Goal: Task Accomplishment & Management: Manage account settings

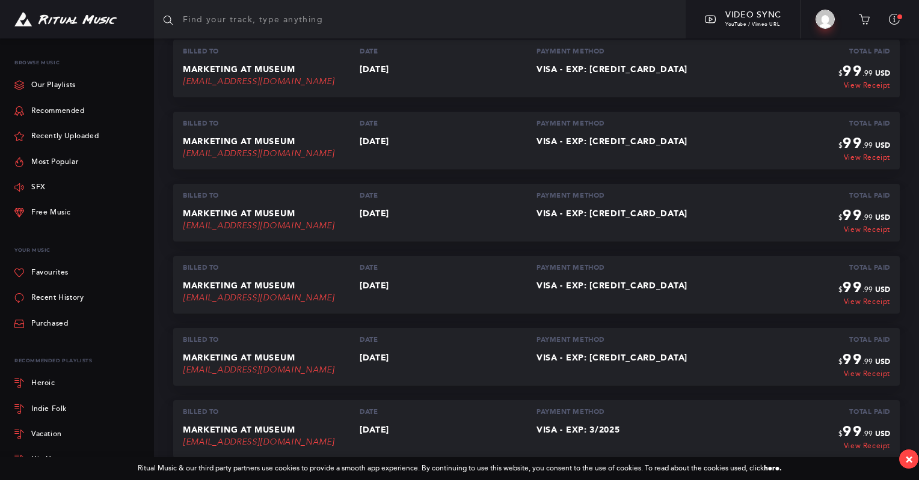
scroll to position [180, 0]
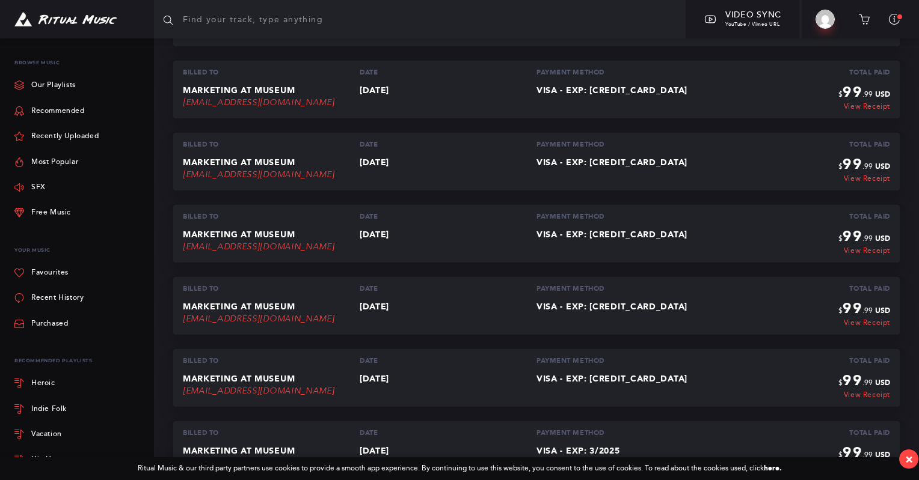
drag, startPoint x: 426, startPoint y: 375, endPoint x: 370, endPoint y: 312, distance: 83.5
click at [370, 312] on div "Billed To Date Payment Method Total Paid Marketing at Museum [EMAIL_ADDRESS][DO…" at bounding box center [536, 342] width 726 height 707
click at [418, 307] on p "[DATE]" at bounding box center [448, 307] width 177 height 10
click at [418, 306] on p "[DATE]" at bounding box center [448, 307] width 177 height 10
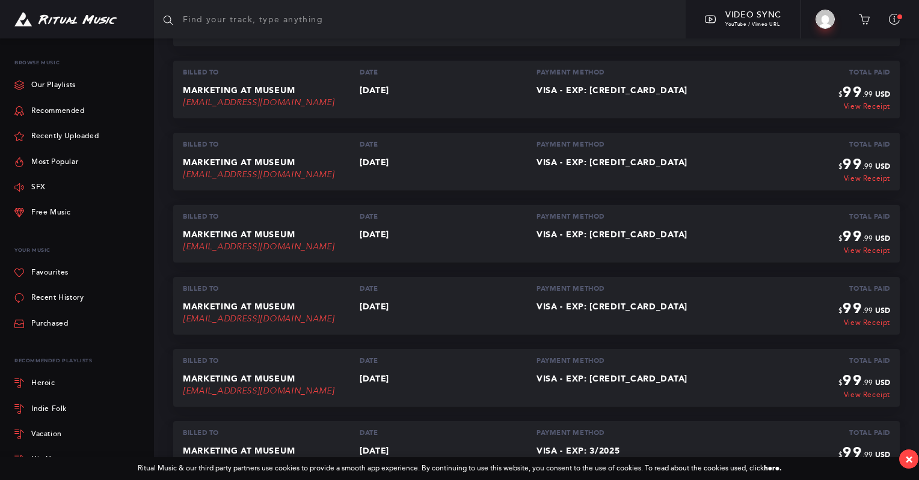
click at [428, 236] on p "[DATE]" at bounding box center [448, 235] width 177 height 10
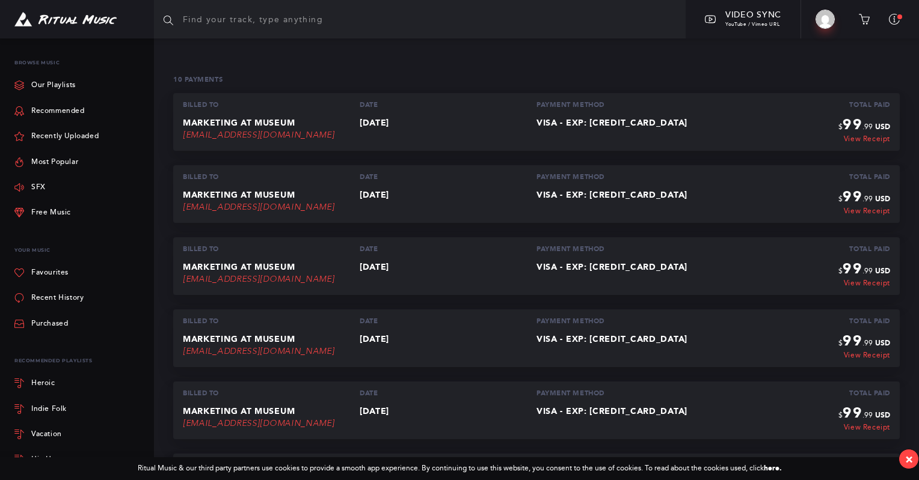
scroll to position [60, 0]
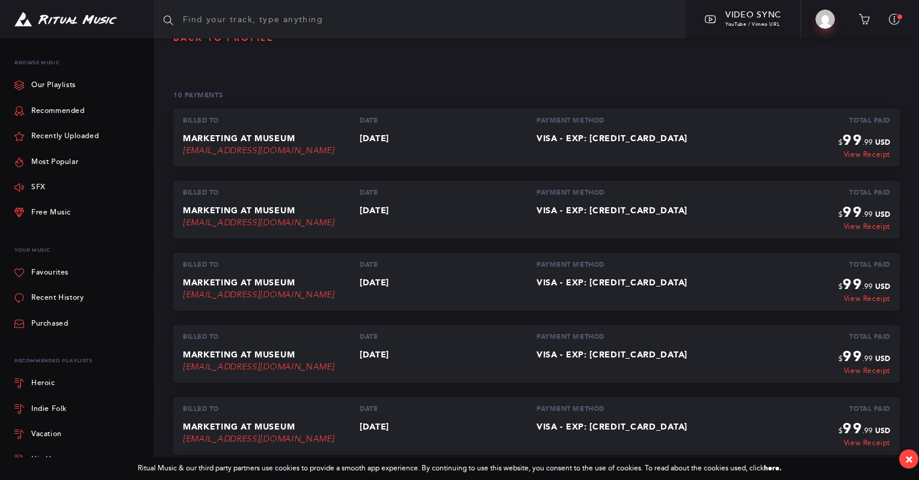
click at [425, 280] on p "[DATE]" at bounding box center [448, 283] width 177 height 10
click at [408, 213] on p "[DATE]" at bounding box center [448, 211] width 177 height 10
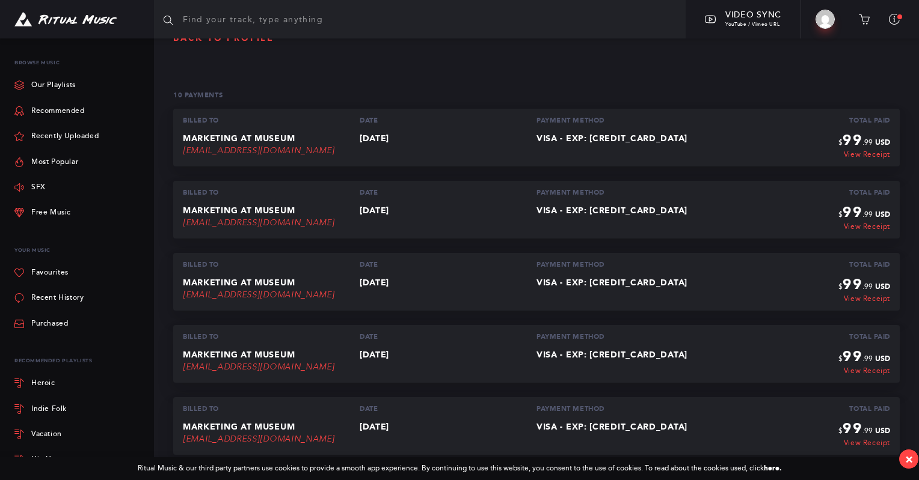
click at [408, 213] on p "[DATE]" at bounding box center [448, 211] width 177 height 10
click at [382, 216] on p "[DATE]" at bounding box center [448, 211] width 177 height 10
drag, startPoint x: 354, startPoint y: 212, endPoint x: 443, endPoint y: 283, distance: 113.0
click at [443, 283] on div "Billed To Date Payment Method Total Paid Marketing at Museum [EMAIL_ADDRESS][DO…" at bounding box center [536, 462] width 726 height 707
click at [444, 284] on p "[DATE]" at bounding box center [448, 283] width 177 height 10
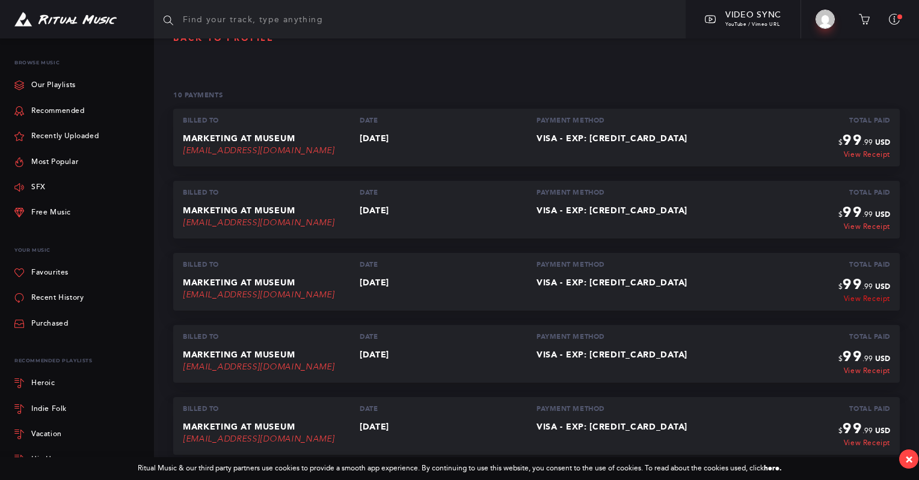
click at [849, 300] on link "View Receipt" at bounding box center [864, 299] width 52 height 8
click at [856, 298] on link "View Receipt" at bounding box center [864, 299] width 52 height 8
click at [859, 301] on link "View Receipt" at bounding box center [864, 299] width 52 height 8
click at [865, 229] on link "View Receipt" at bounding box center [864, 227] width 52 height 8
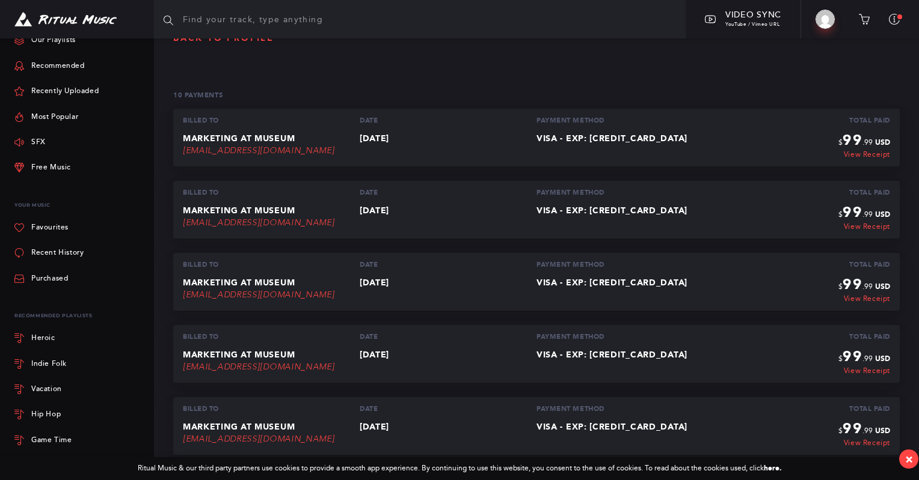
scroll to position [0, 0]
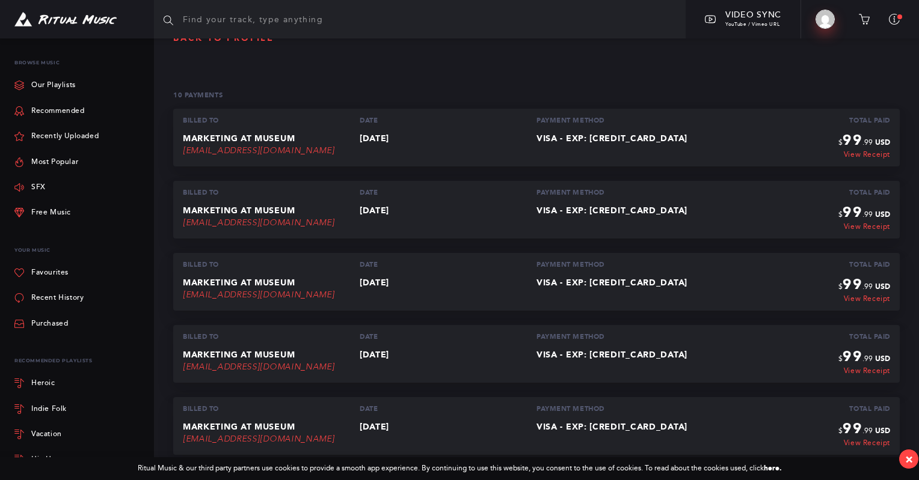
click at [829, 22] on img at bounding box center [824, 19] width 19 height 19
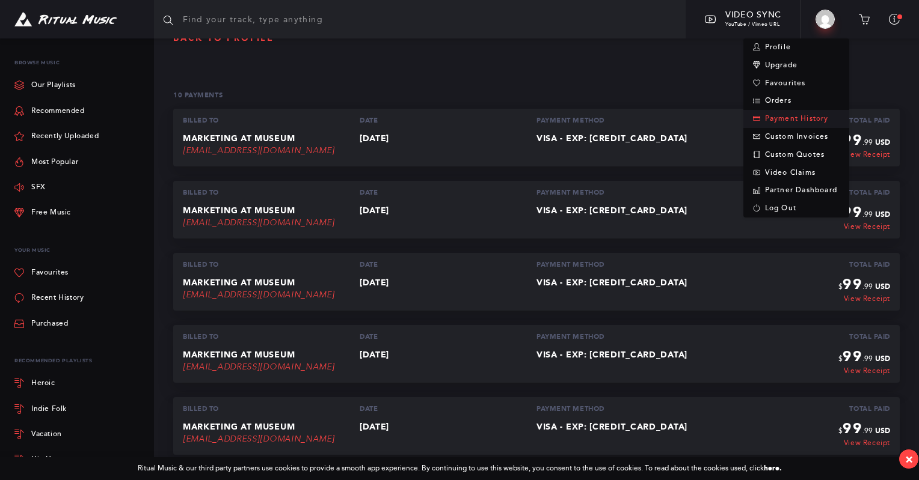
click at [781, 121] on link "Payment History" at bounding box center [796, 119] width 106 height 18
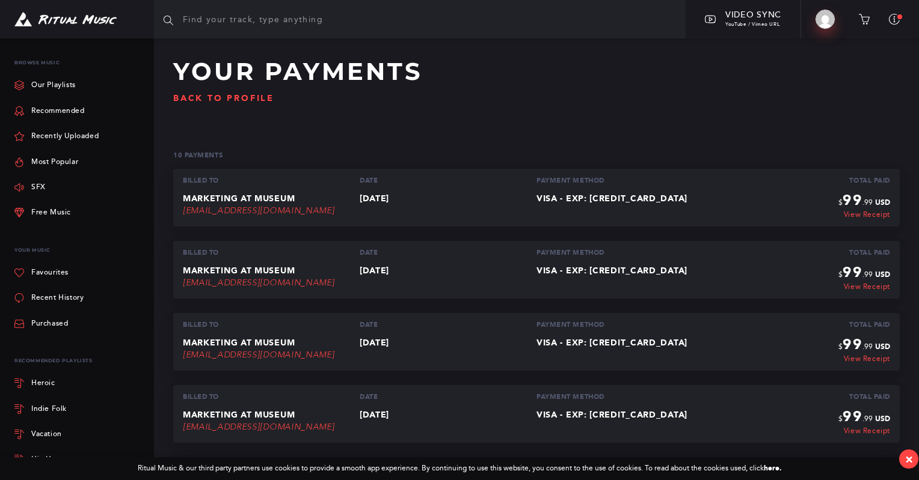
click at [824, 25] on img at bounding box center [824, 19] width 19 height 19
